Goal: Obtain resource: Download file/media

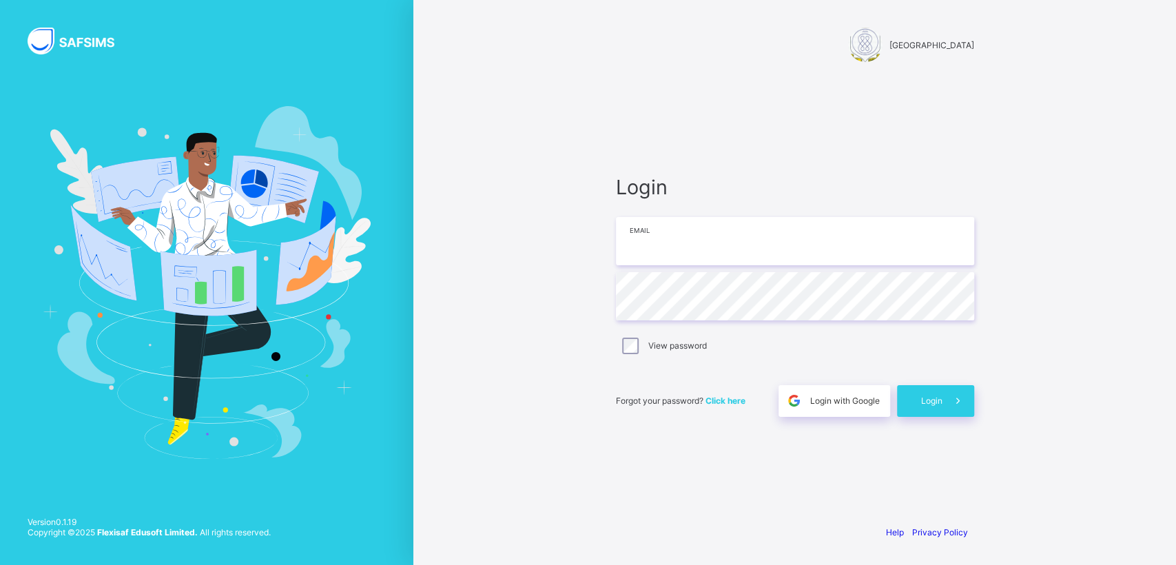
click at [660, 244] on input "email" at bounding box center [795, 241] width 358 height 48
type input "**********"
click at [933, 397] on span "Login" at bounding box center [931, 400] width 21 height 10
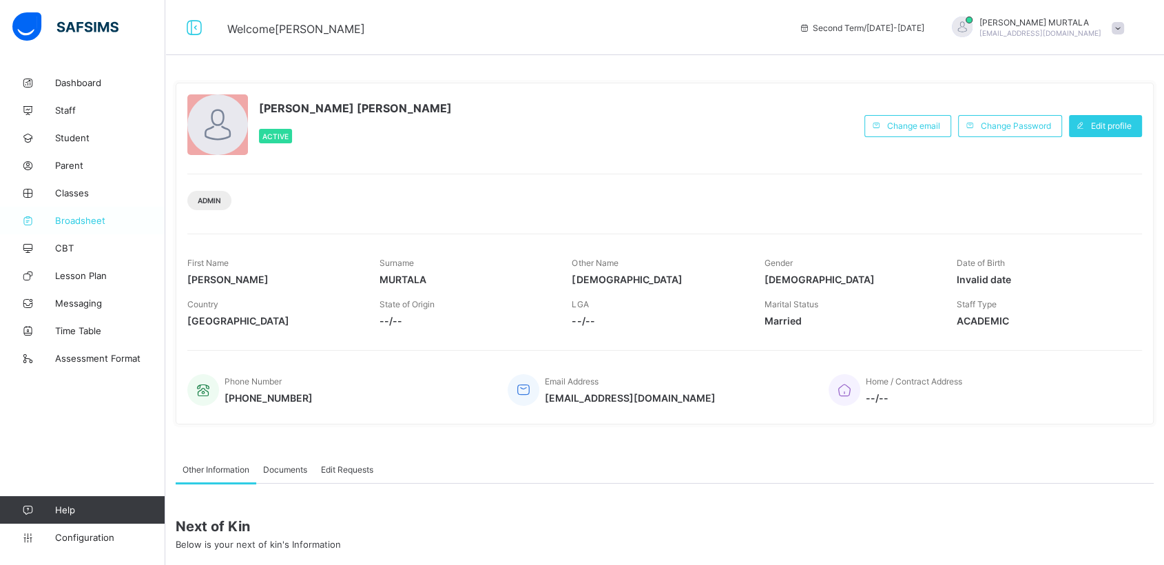
click at [80, 219] on span "Broadsheet" at bounding box center [110, 220] width 110 height 11
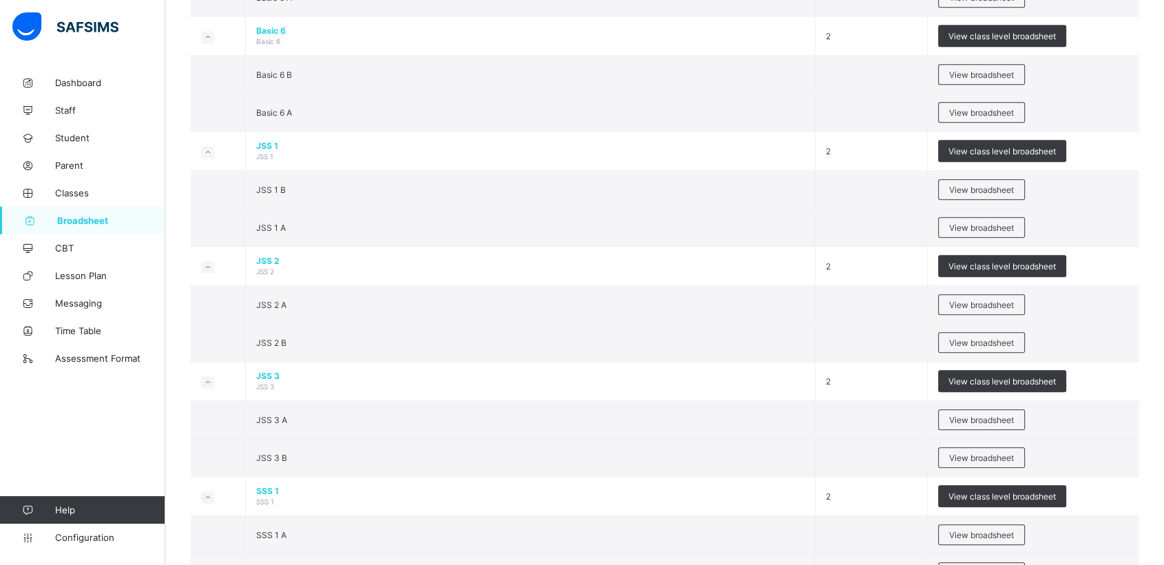
scroll to position [1095, 0]
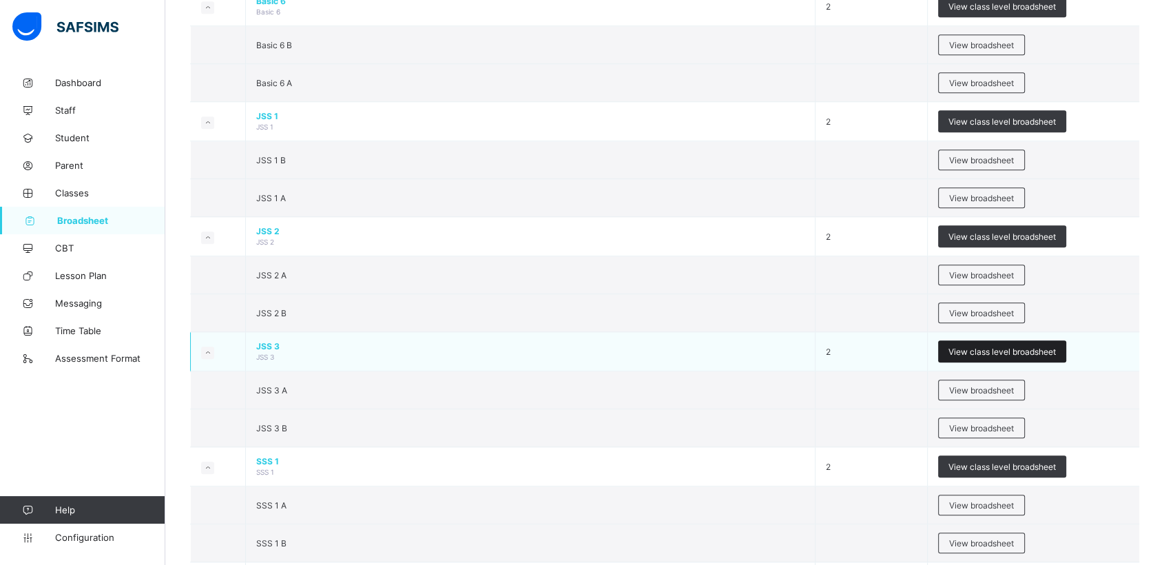
click at [967, 342] on div "View class level broadsheet" at bounding box center [1002, 351] width 128 height 22
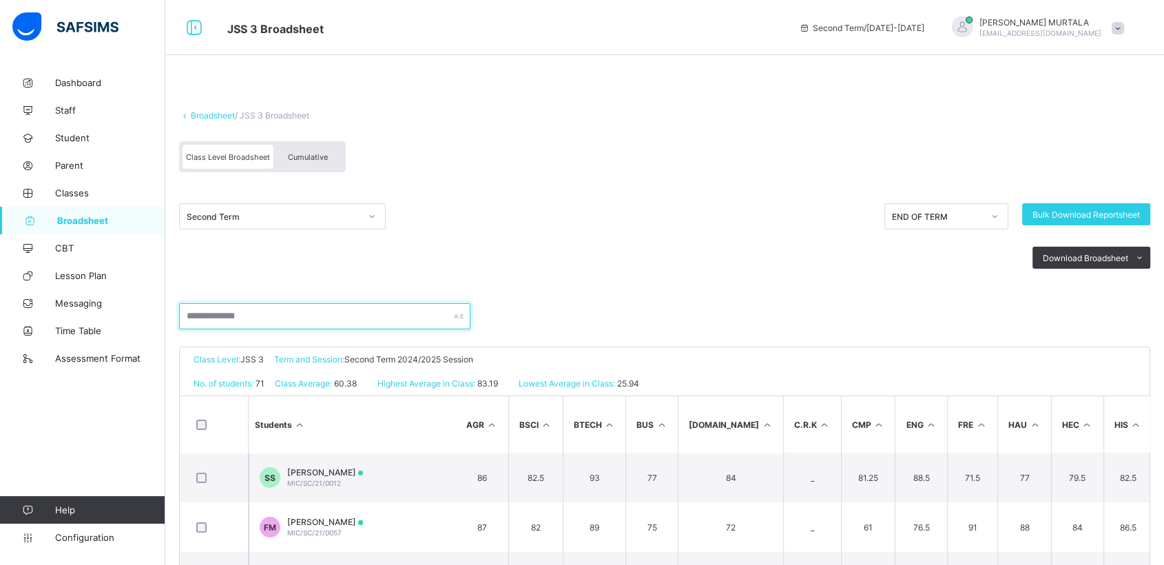
click at [276, 315] on input "text" at bounding box center [324, 316] width 291 height 26
type input "*"
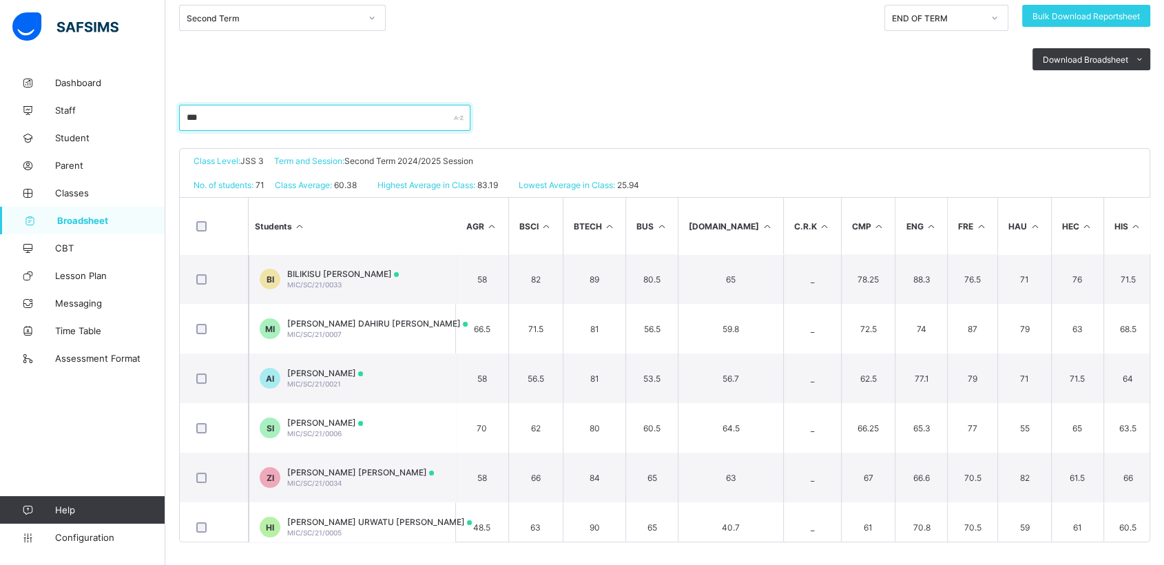
scroll to position [201, 0]
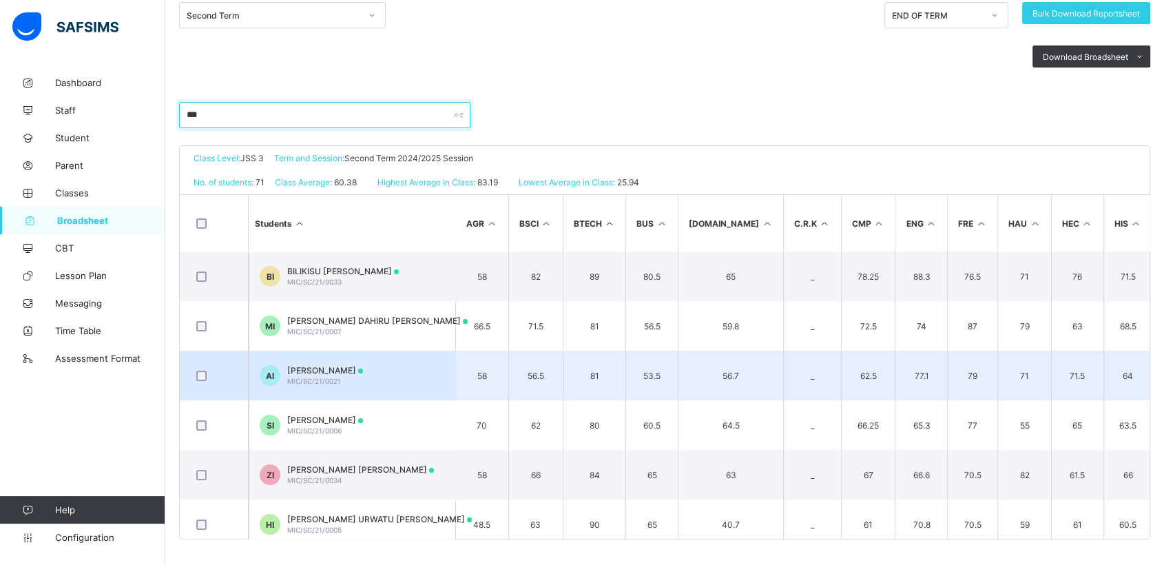
type input "***"
click at [319, 366] on span "[PERSON_NAME]" at bounding box center [325, 370] width 76 height 10
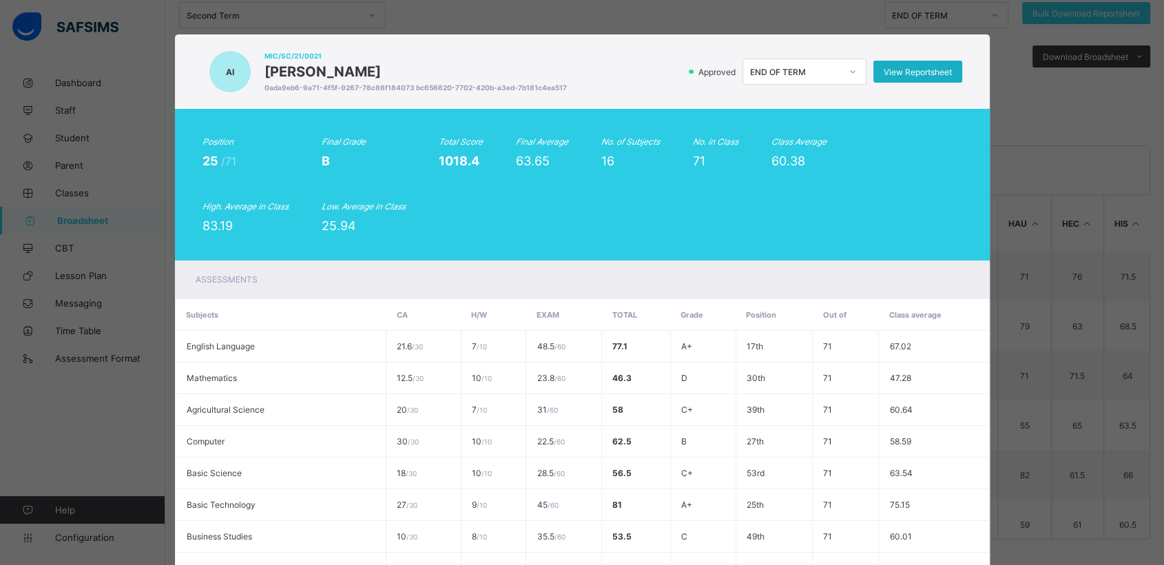
click at [913, 68] on span "View Reportsheet" at bounding box center [918, 72] width 68 height 10
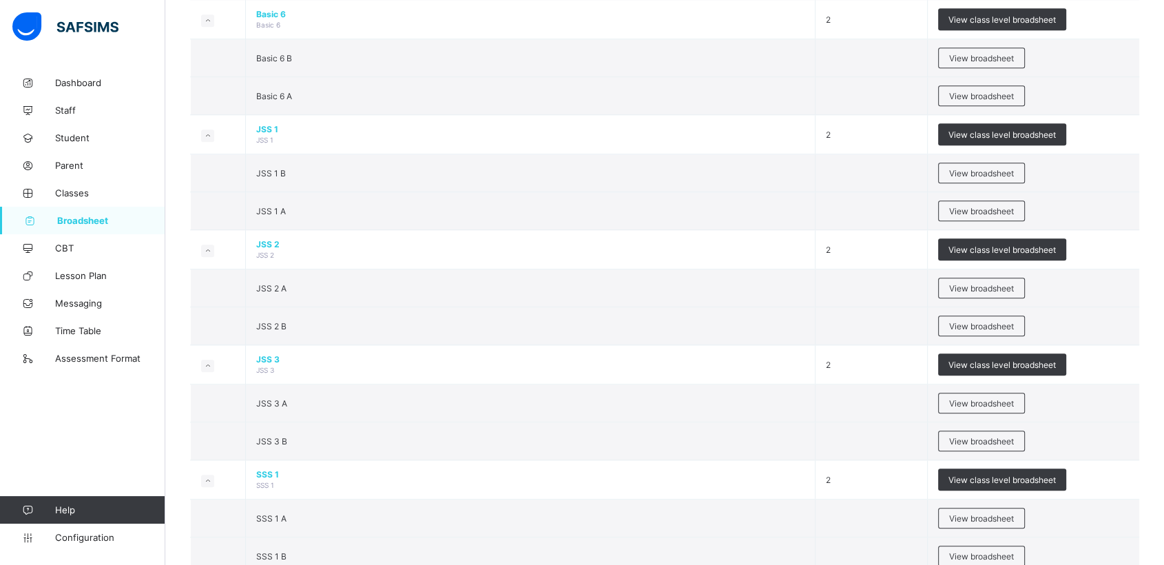
scroll to position [1202, 0]
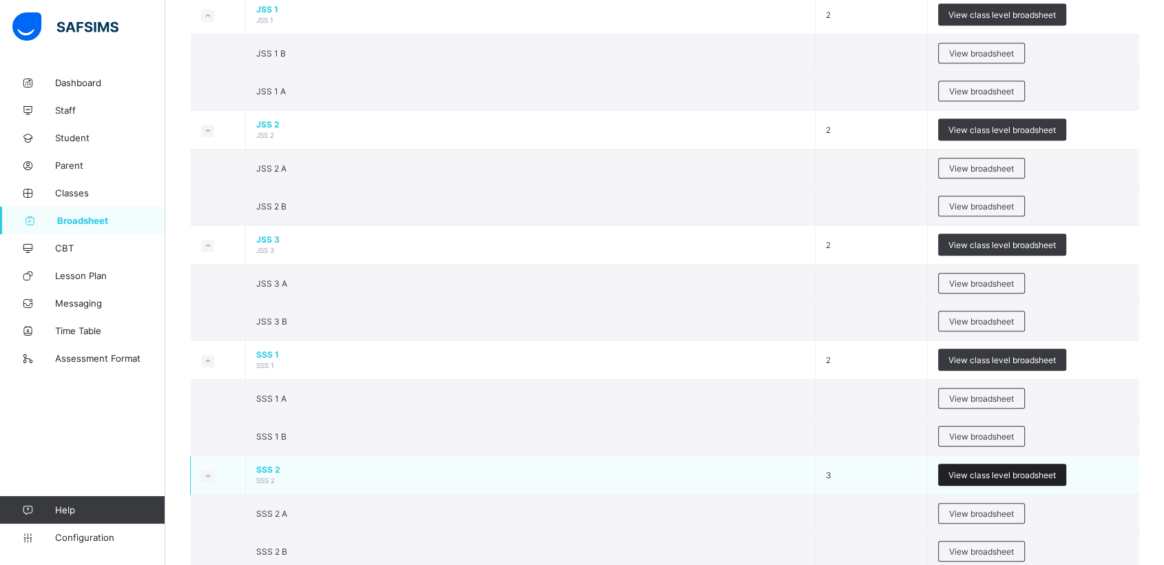
click at [995, 470] on span "View class level broadsheet" at bounding box center [1001, 475] width 107 height 10
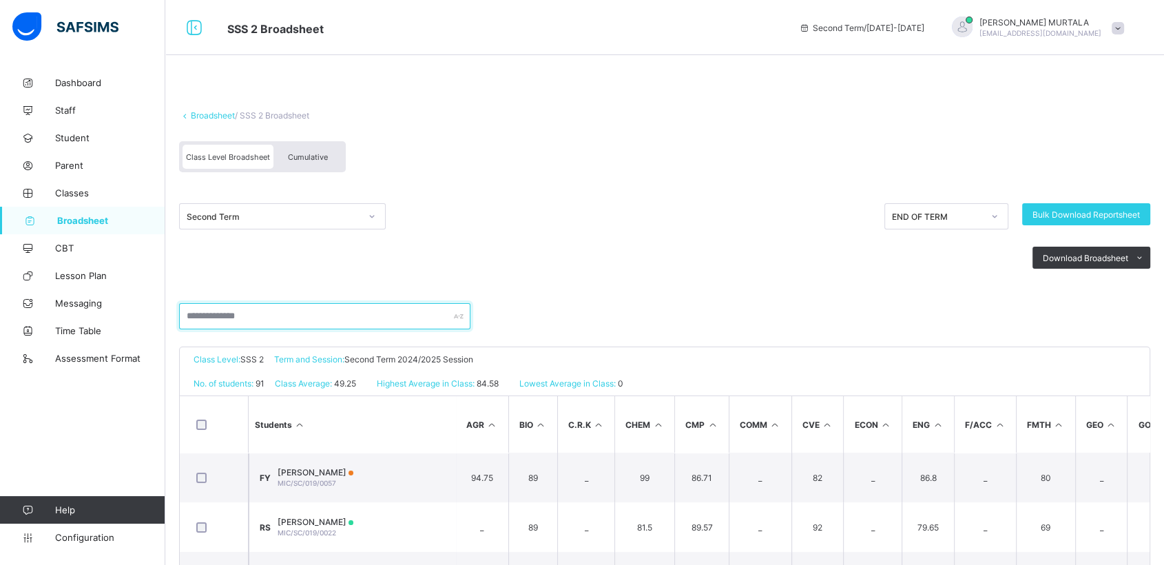
click at [268, 320] on input "text" at bounding box center [324, 316] width 291 height 26
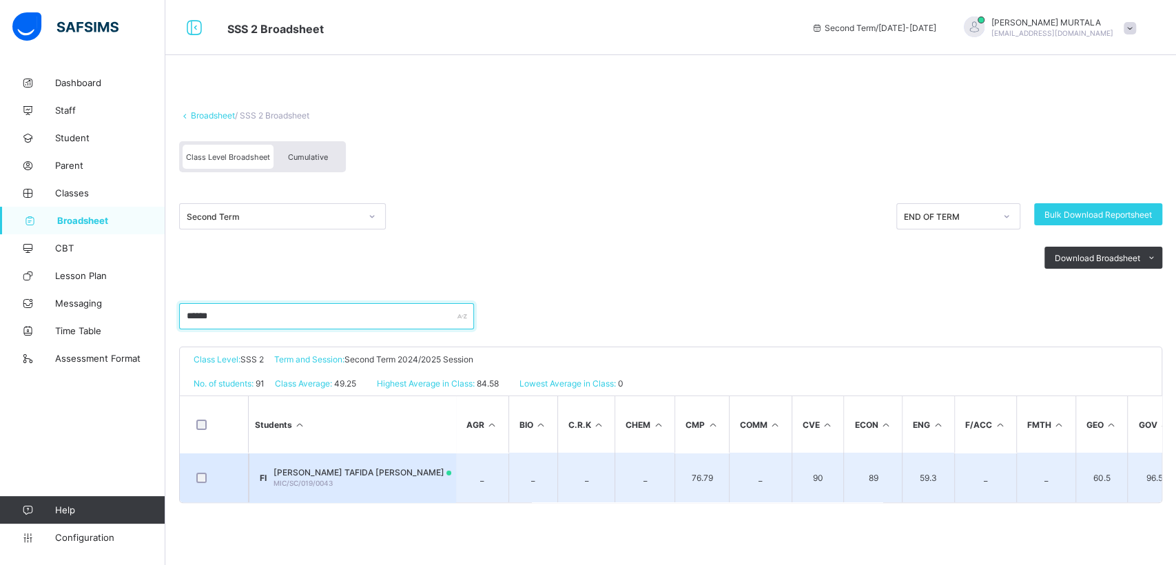
type input "******"
click at [333, 469] on span "[PERSON_NAME] TAFIDA [PERSON_NAME]" at bounding box center [362, 472] width 178 height 10
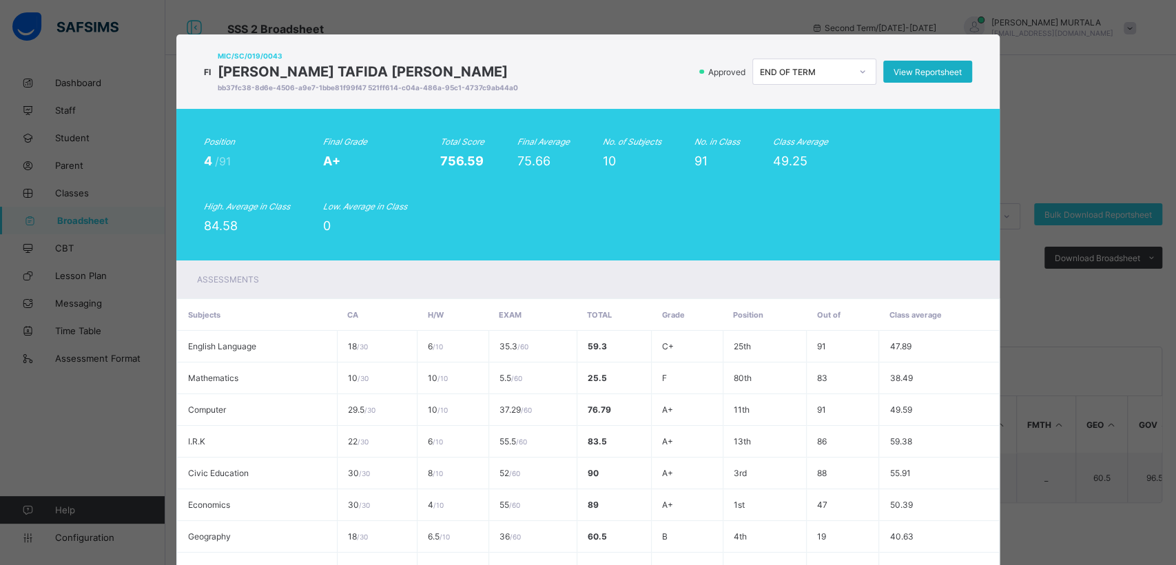
click at [904, 68] on span "View Reportsheet" at bounding box center [927, 72] width 68 height 10
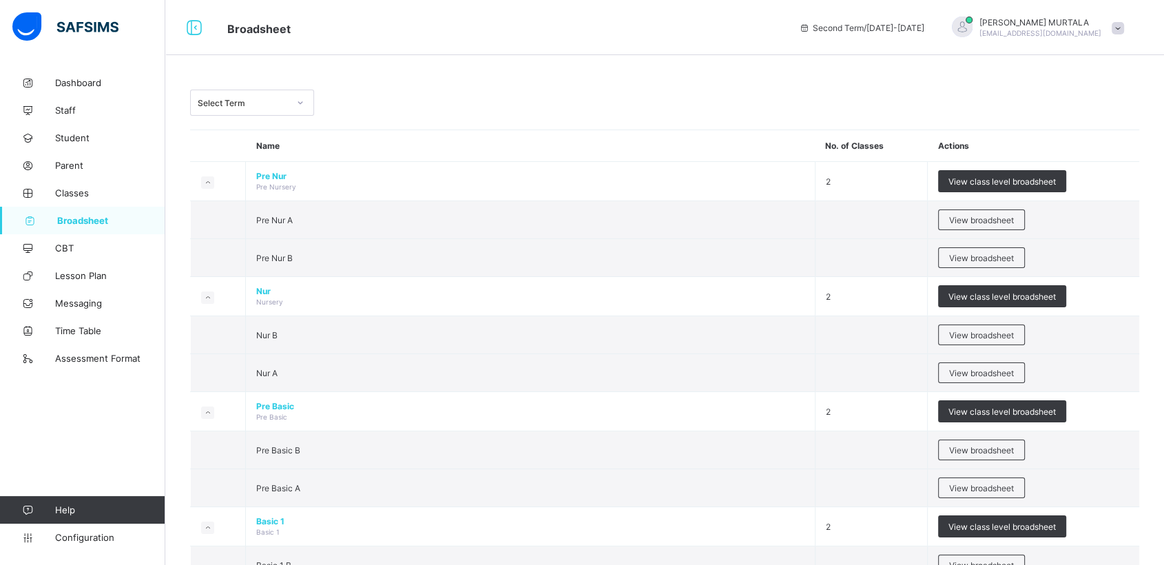
click at [1124, 24] on span at bounding box center [1118, 28] width 12 height 12
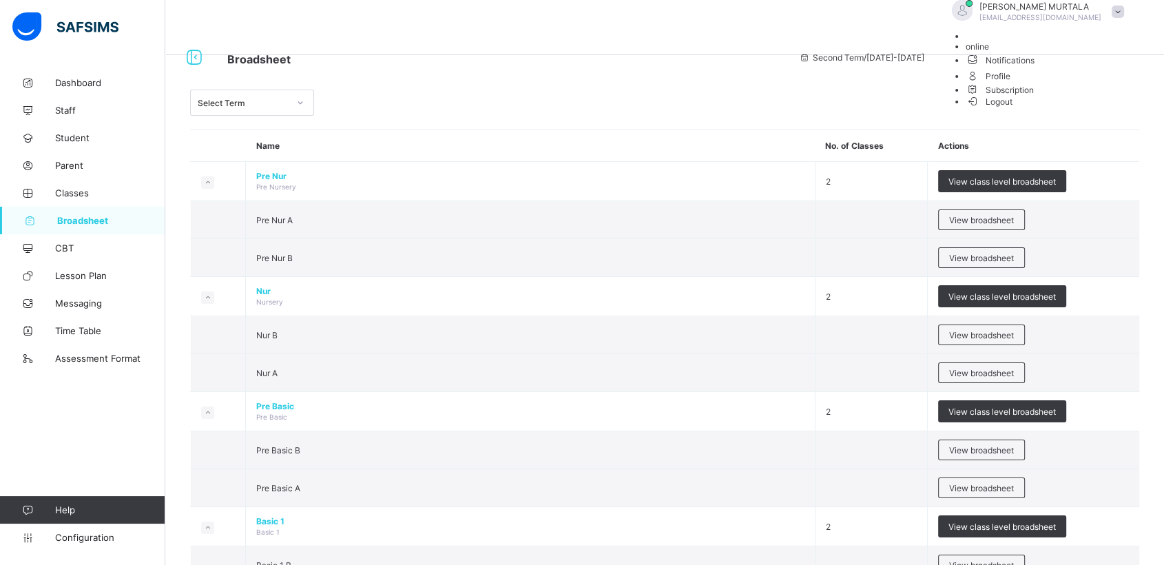
click at [1013, 109] on span "Logout" at bounding box center [990, 101] width 48 height 14
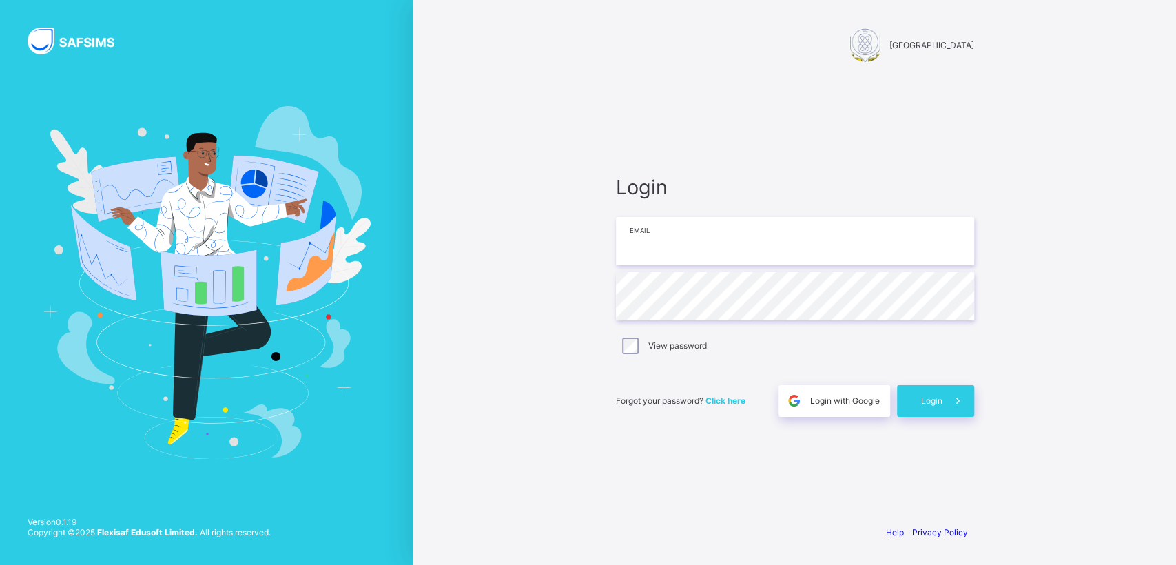
type input "**********"
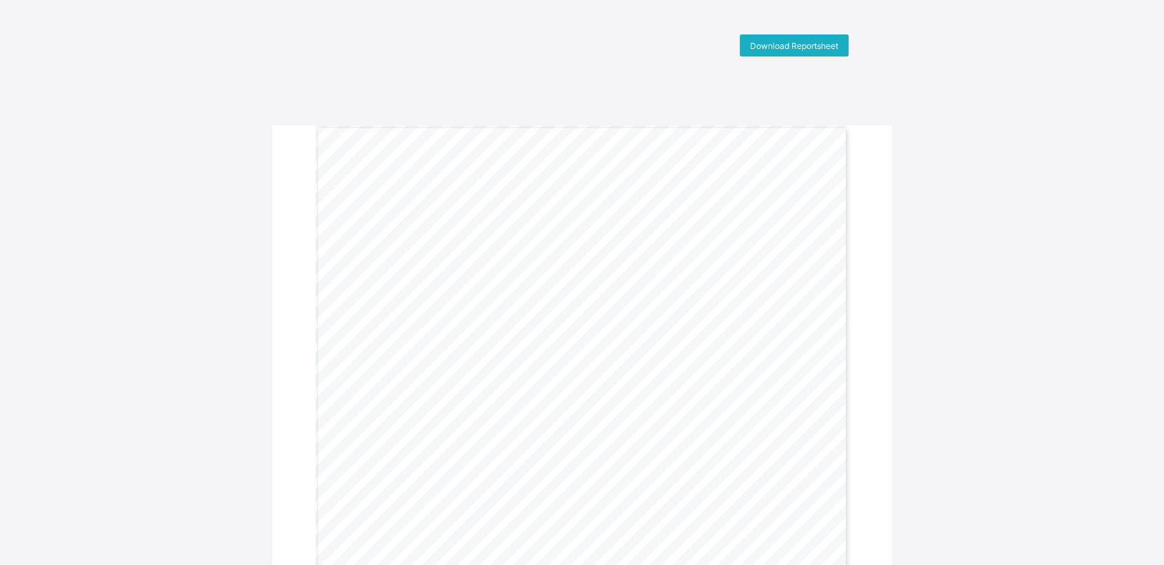
click at [793, 42] on span "Download Reportsheet" at bounding box center [794, 46] width 88 height 10
click at [780, 43] on span "Download Reportsheet" at bounding box center [794, 46] width 88 height 10
